Goal: Task Accomplishment & Management: Use online tool/utility

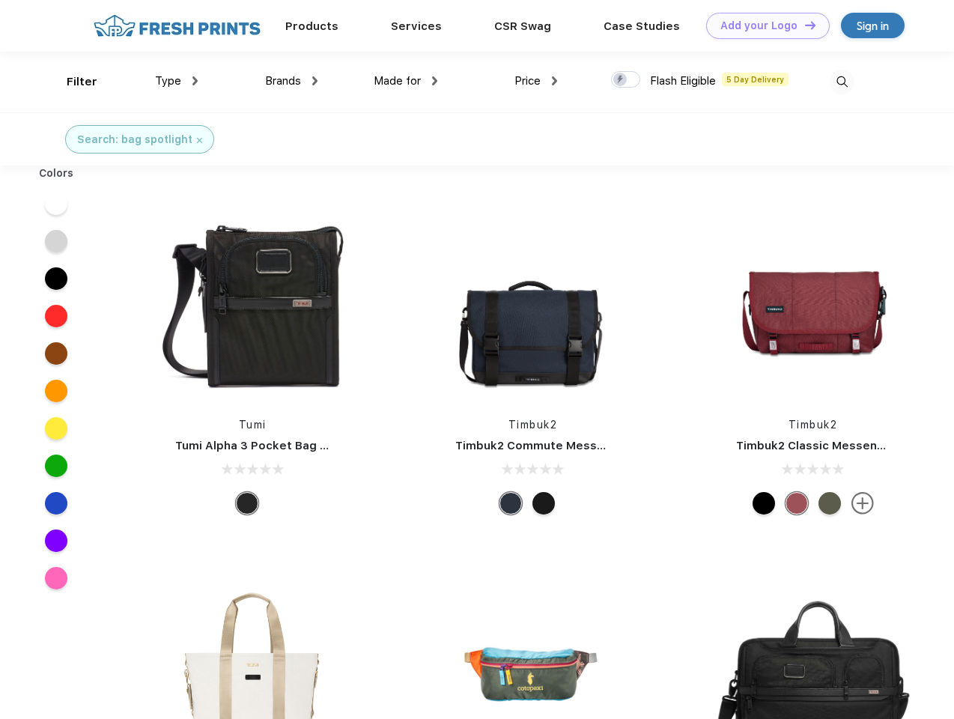
scroll to position [1, 0]
click at [763, 25] on link "Add your Logo Design Tool" at bounding box center [769, 26] width 124 height 26
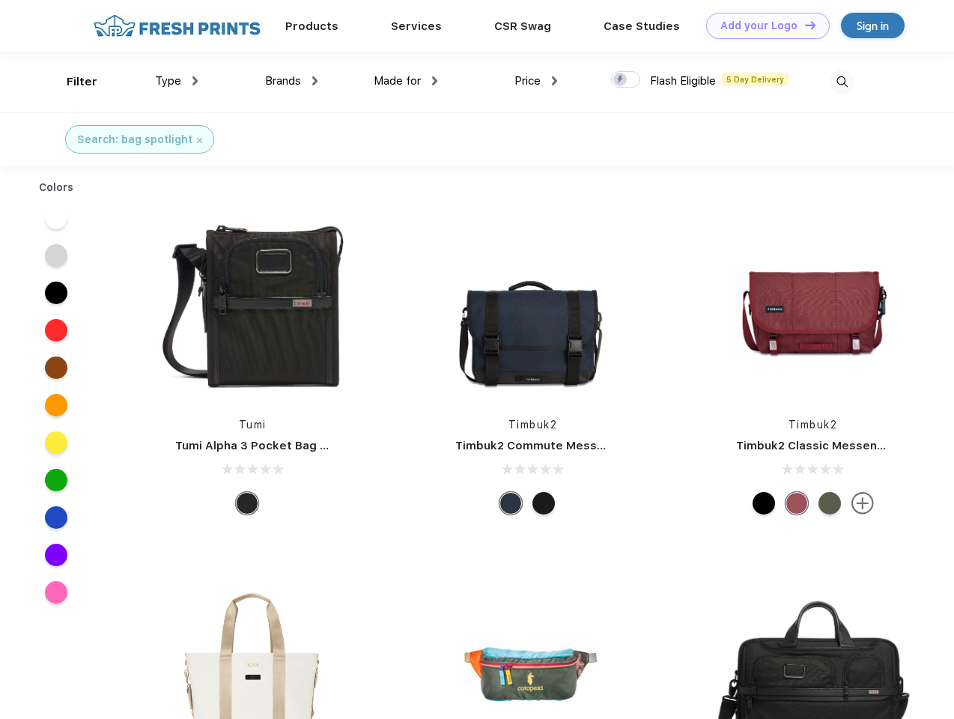
click at [0, 0] on div "Design Tool" at bounding box center [0, 0] width 0 height 0
click at [804, 25] on link "Add your Logo Design Tool" at bounding box center [769, 26] width 124 height 26
click at [72, 82] on div "Filter" at bounding box center [82, 81] width 31 height 17
click at [177, 81] on span "Type" at bounding box center [168, 80] width 26 height 13
click at [291, 81] on span "Brands" at bounding box center [283, 80] width 36 height 13
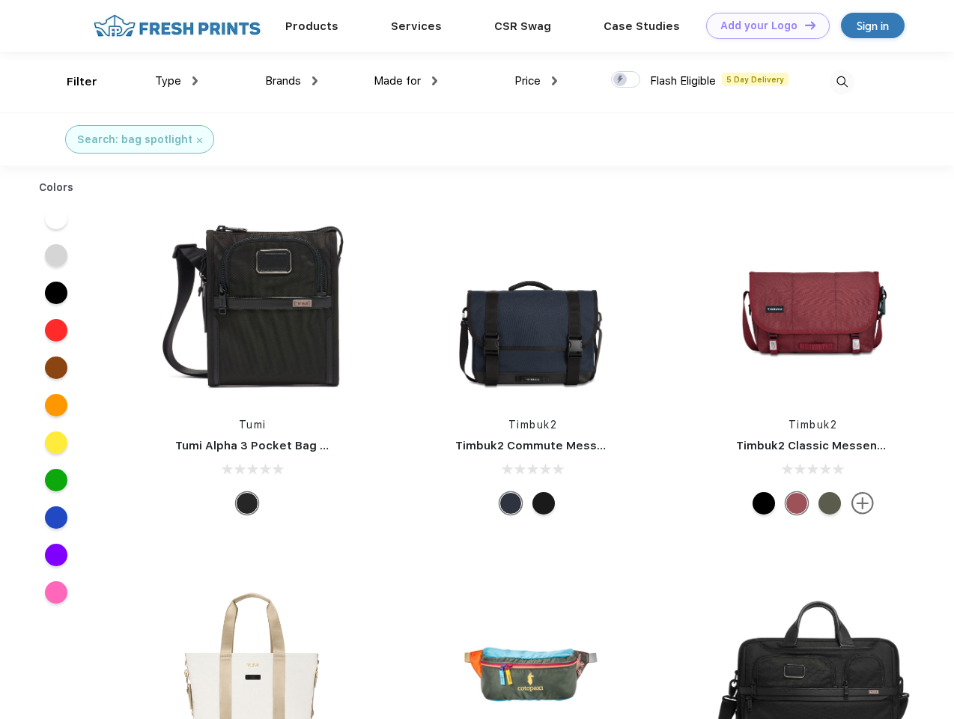
click at [406, 81] on span "Made for" at bounding box center [397, 80] width 47 height 13
click at [536, 81] on span "Price" at bounding box center [528, 80] width 26 height 13
click at [626, 80] on div at bounding box center [625, 79] width 29 height 16
click at [621, 80] on input "checkbox" at bounding box center [616, 75] width 10 height 10
click at [842, 82] on img at bounding box center [842, 82] width 25 height 25
